Goal: Information Seeking & Learning: Learn about a topic

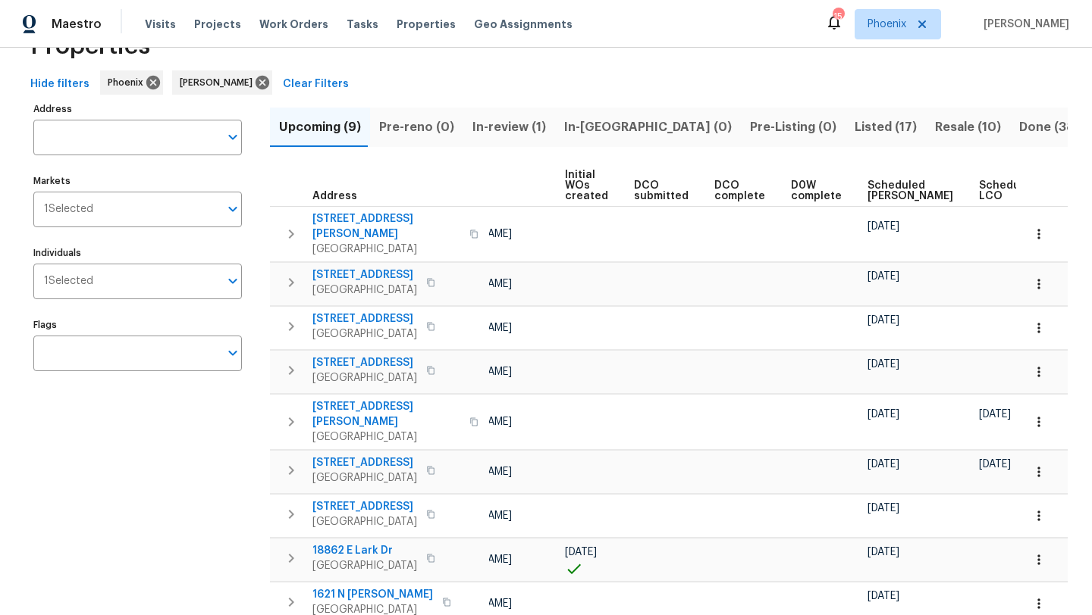
scroll to position [0, 167]
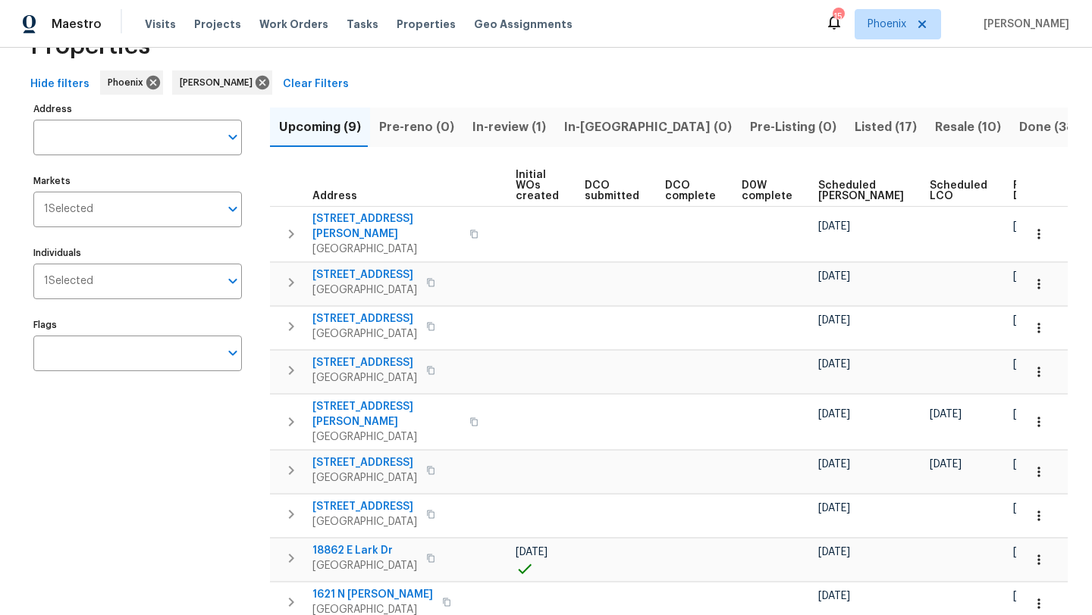
click at [1013, 193] on span "Ready Date" at bounding box center [1029, 190] width 33 height 21
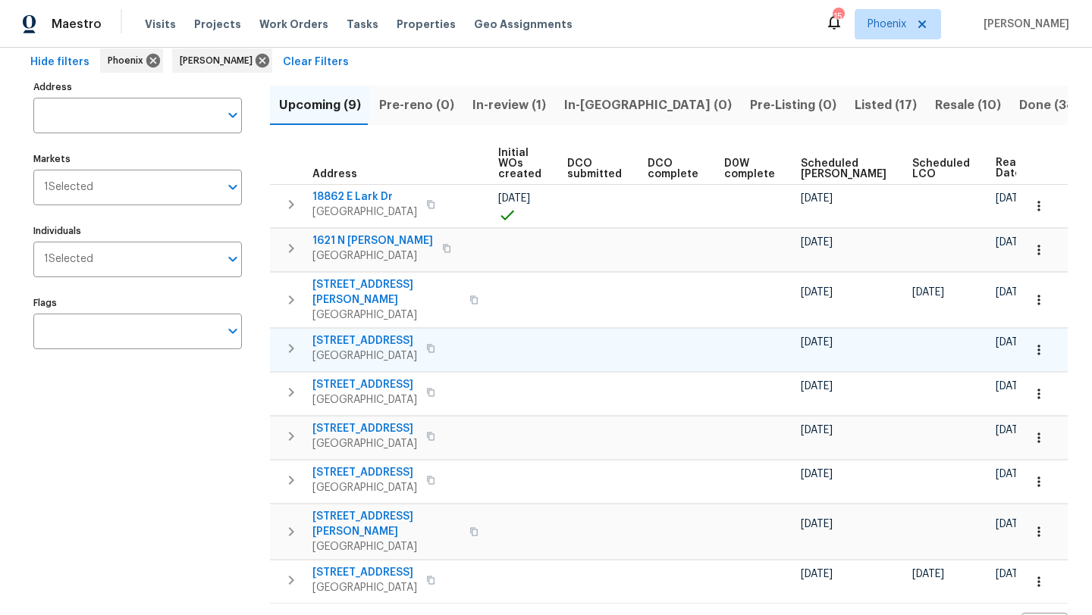
scroll to position [97, 0]
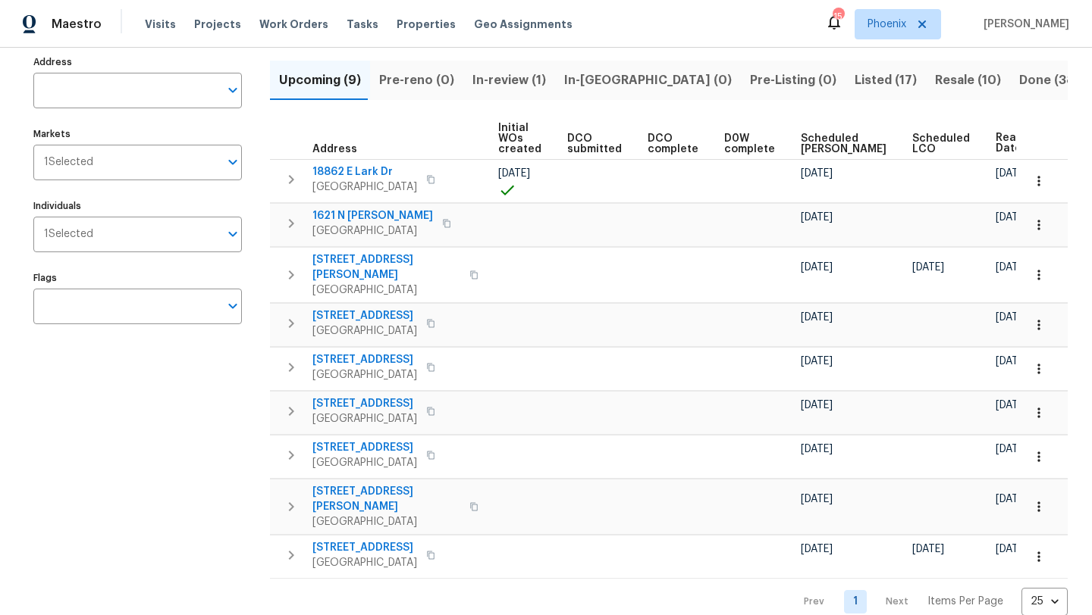
click at [935, 80] on span "Resale (10)" at bounding box center [968, 80] width 66 height 21
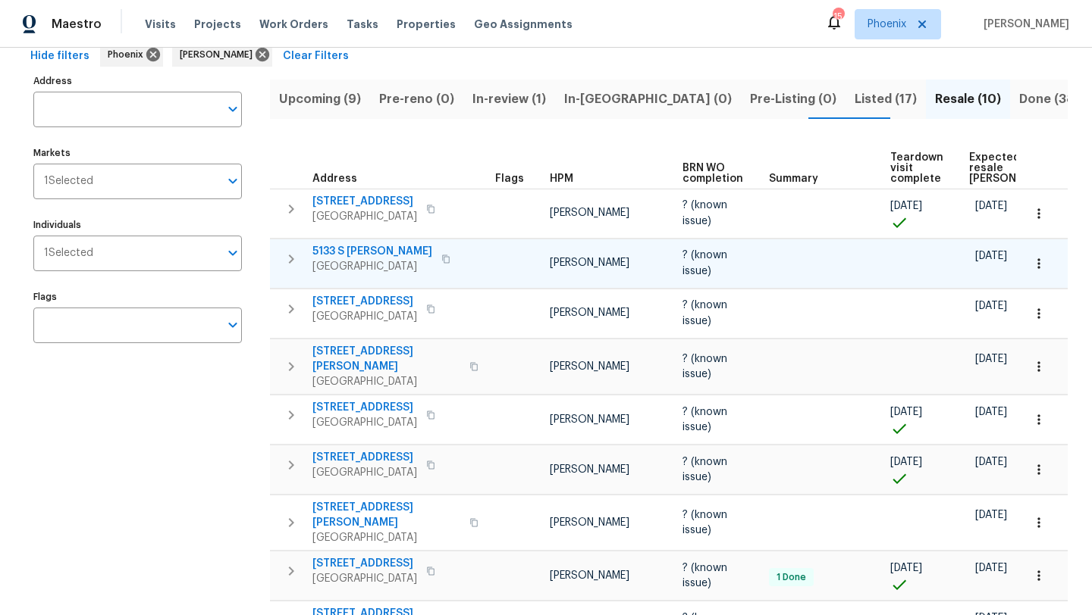
scroll to position [148, 0]
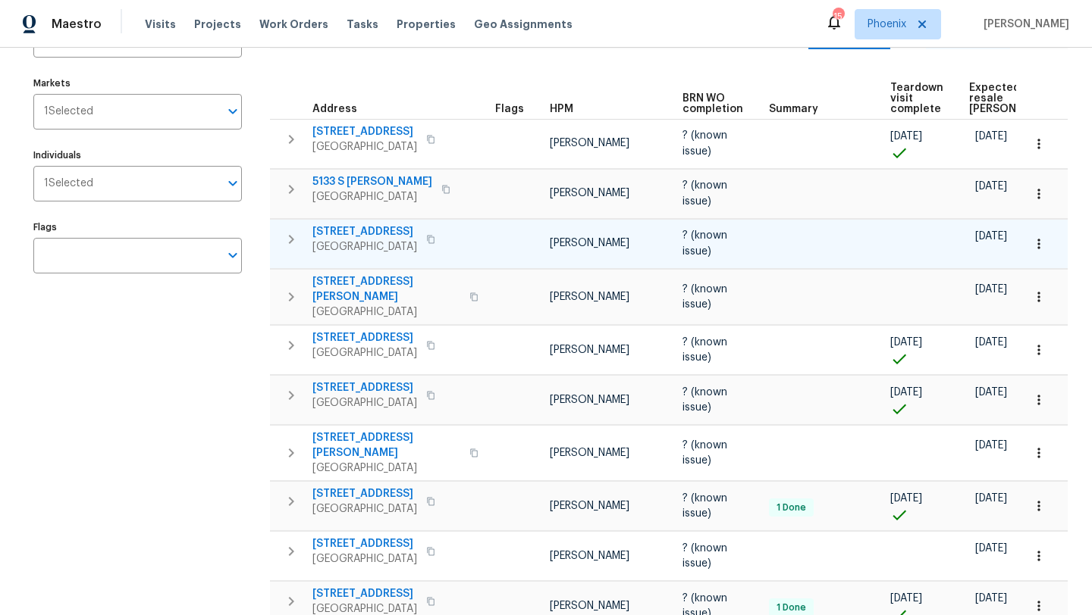
click at [372, 229] on span "4990 E Odessa Dr" at bounding box center [364, 231] width 105 height 15
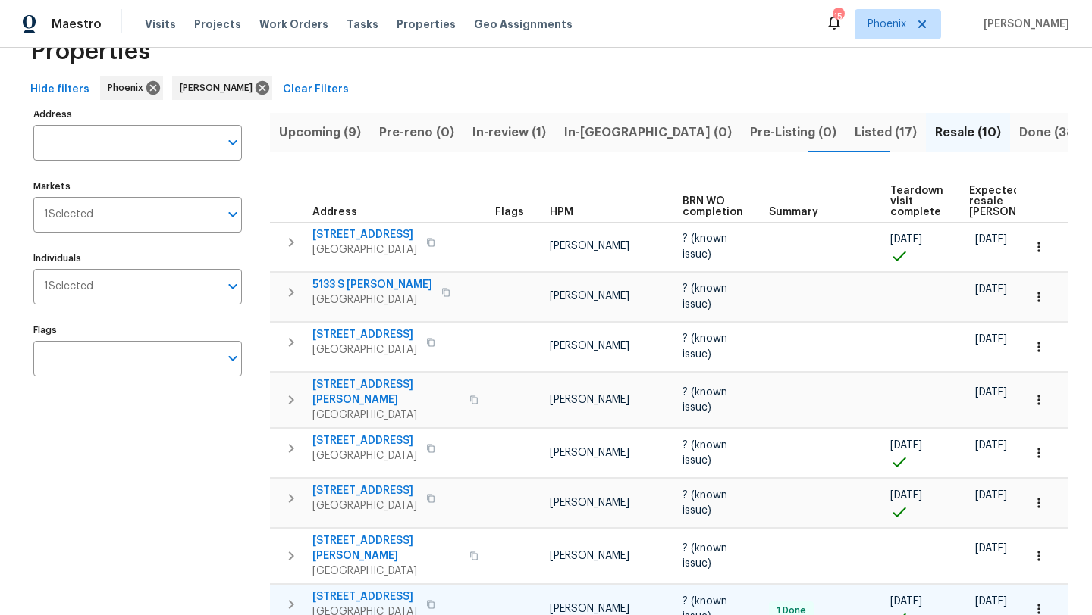
scroll to position [0, 0]
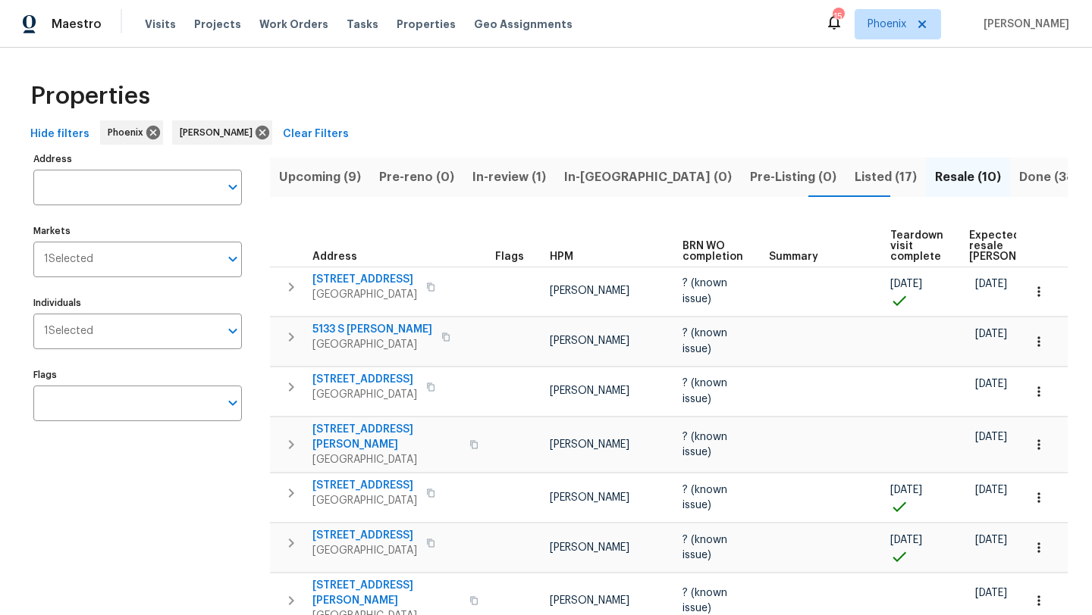
click at [982, 256] on span "Expected resale COE" at bounding box center [1012, 246] width 86 height 32
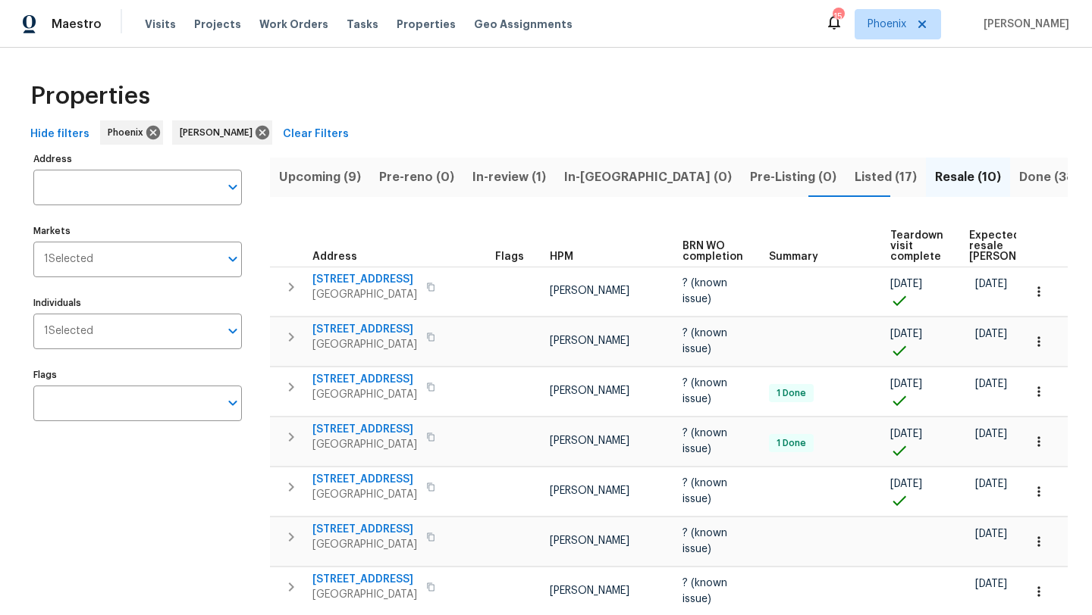
click at [854, 176] on span "Listed (17)" at bounding box center [885, 177] width 62 height 21
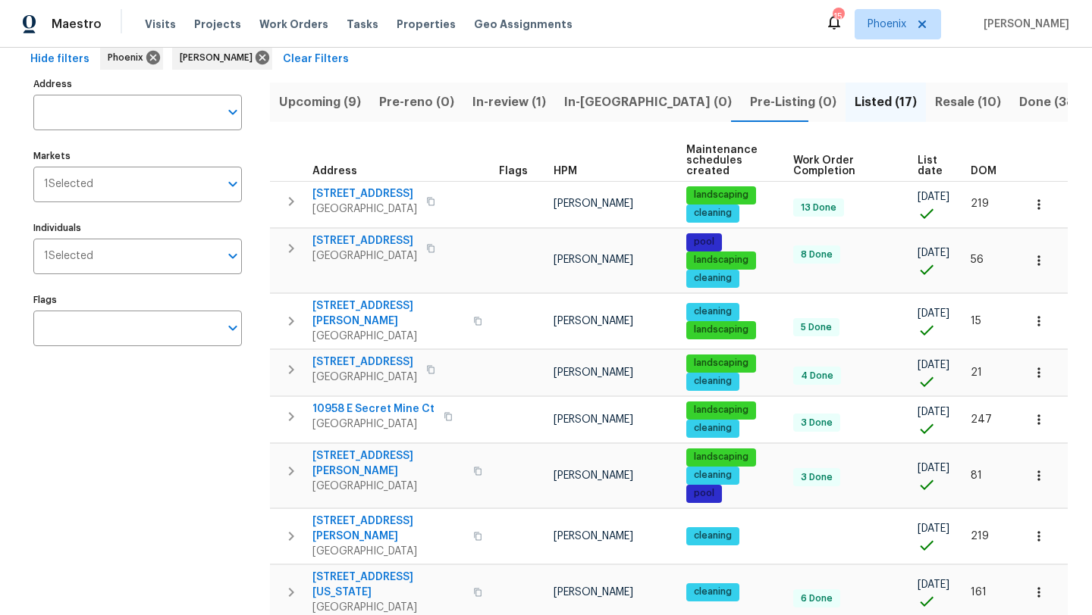
scroll to position [76, 0]
click at [348, 97] on span "Upcoming (9)" at bounding box center [320, 101] width 82 height 21
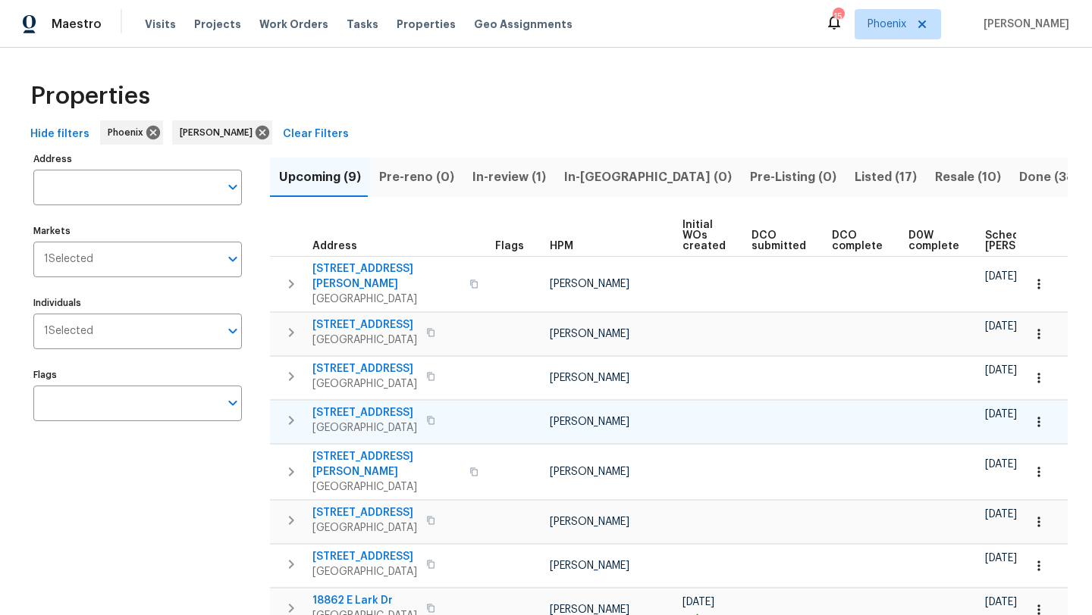
scroll to position [0, 167]
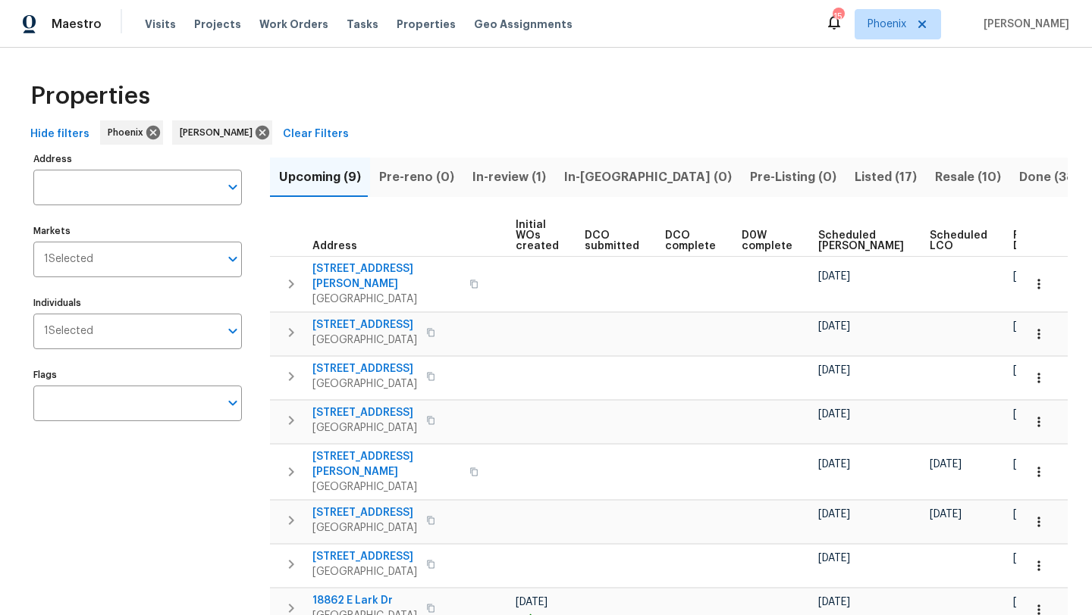
click at [1013, 246] on span "Ready Date" at bounding box center [1029, 240] width 33 height 21
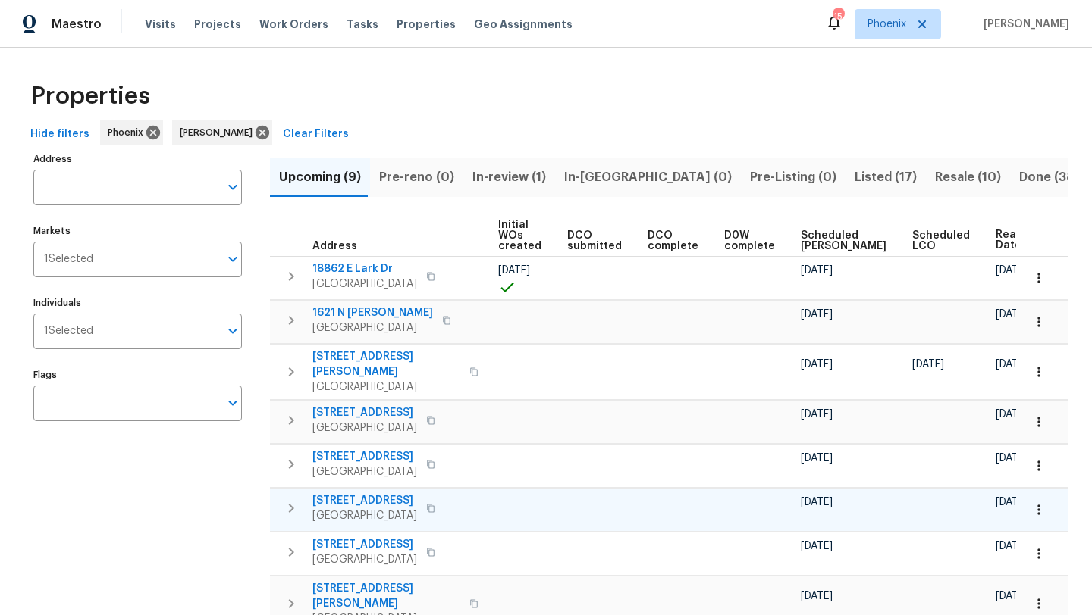
scroll to position [32, 0]
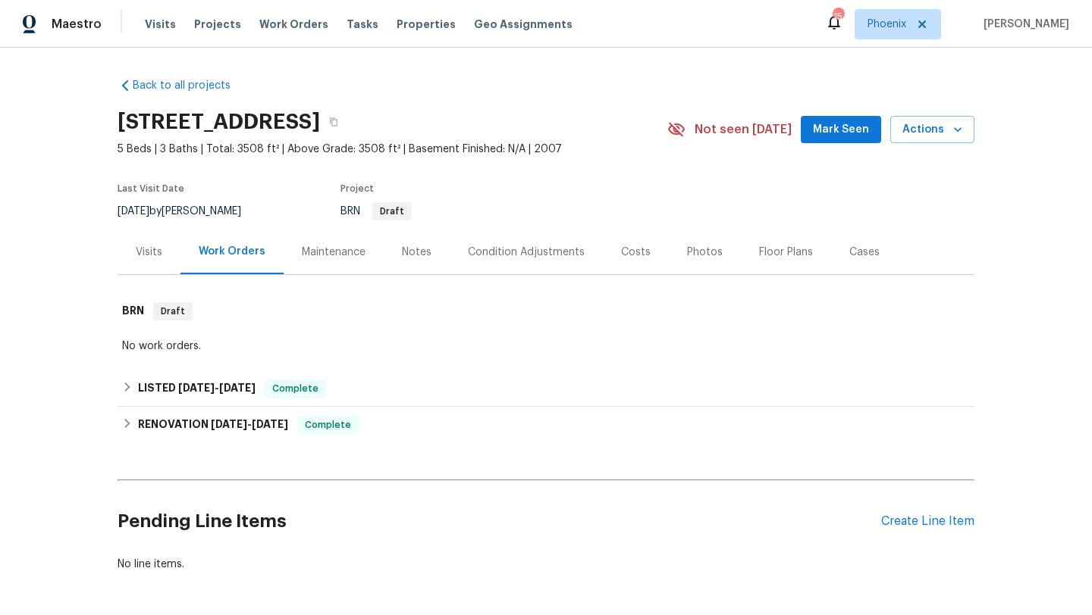
click at [688, 258] on div "Photos" at bounding box center [705, 252] width 36 height 15
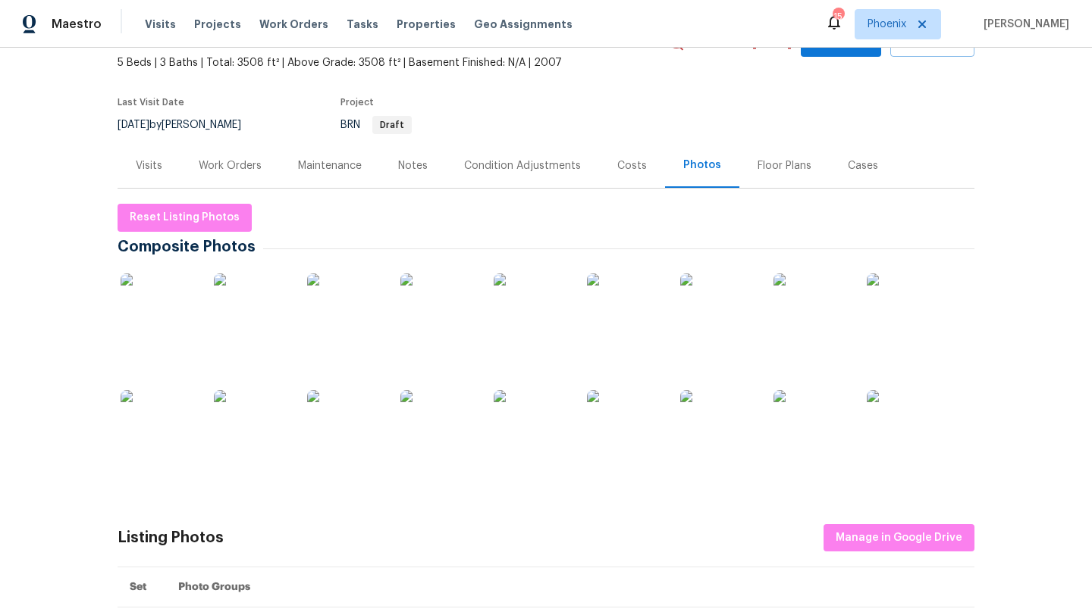
scroll to position [109, 0]
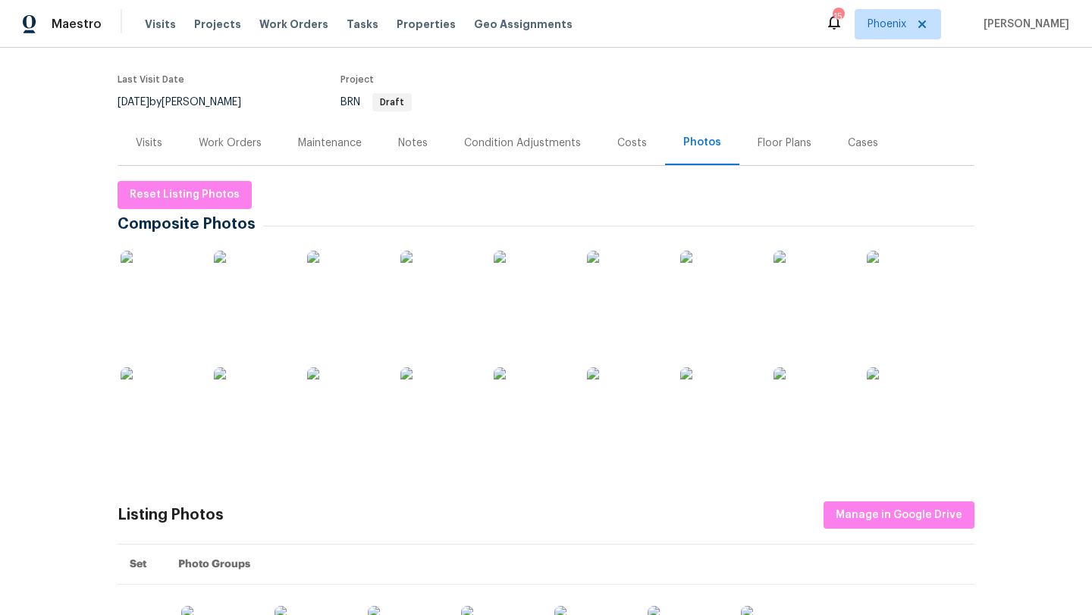
click at [190, 292] on img at bounding box center [159, 289] width 76 height 76
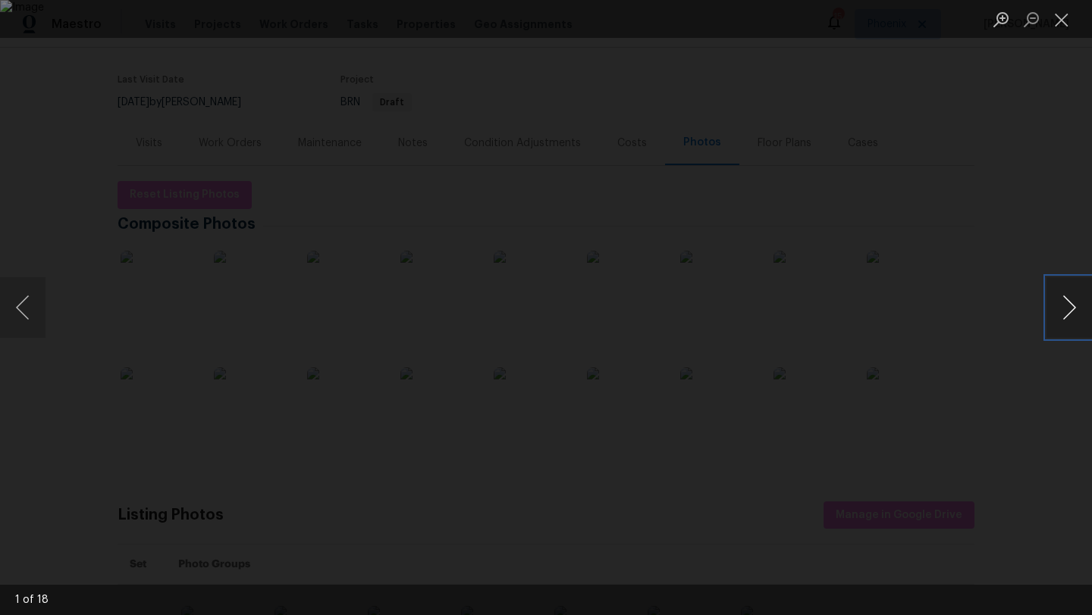
click at [1071, 304] on button "Next image" at bounding box center [1068, 307] width 45 height 61
click at [1070, 27] on button "Close lightbox" at bounding box center [1061, 19] width 30 height 27
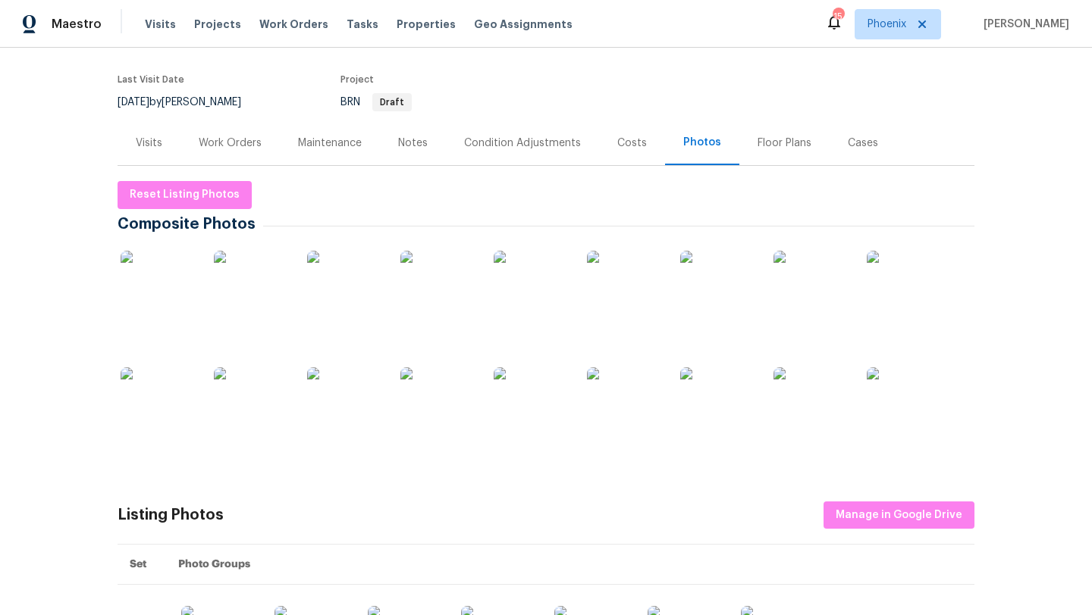
scroll to position [0, 0]
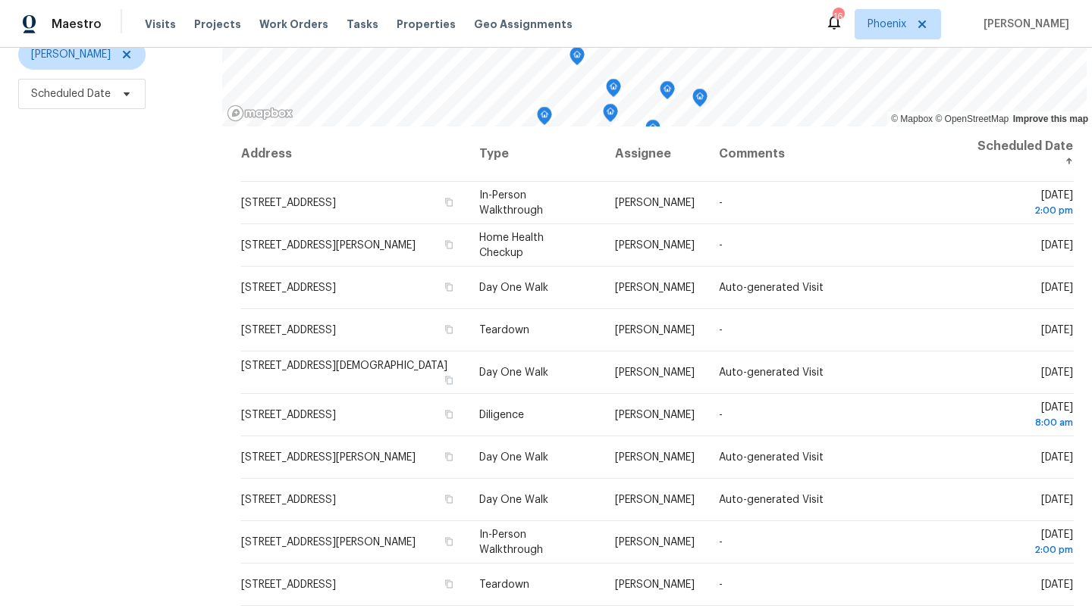
scroll to position [197, 0]
